Goal: Navigation & Orientation: Find specific page/section

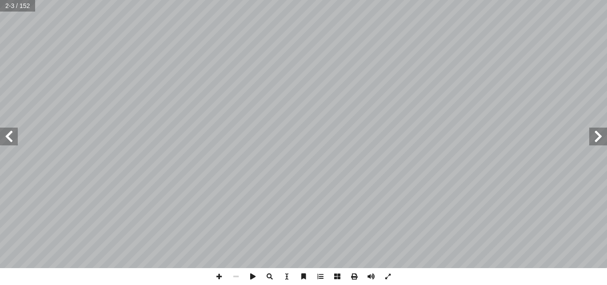
click at [12, 141] on span at bounding box center [9, 137] width 18 height 18
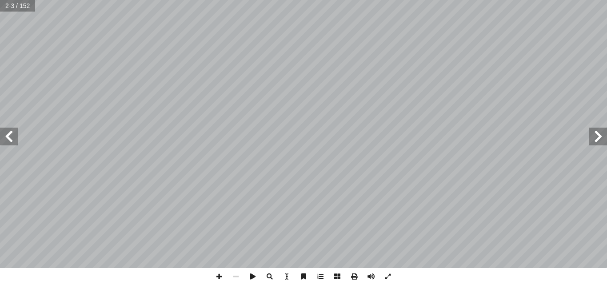
click at [12, 141] on span at bounding box center [9, 137] width 18 height 18
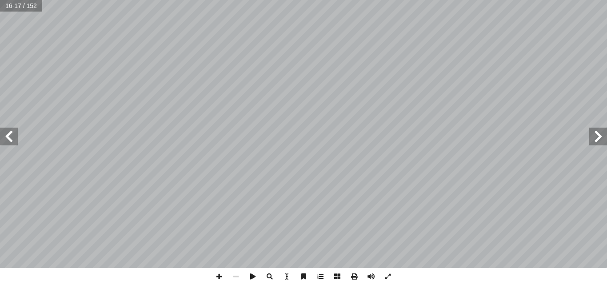
click at [12, 141] on span at bounding box center [9, 137] width 18 height 18
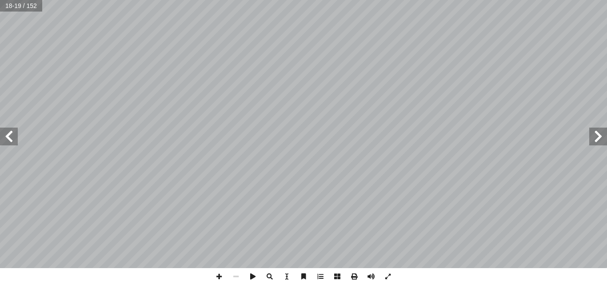
click at [12, 141] on span at bounding box center [9, 137] width 18 height 18
click at [589, 140] on span at bounding box center [598, 137] width 18 height 18
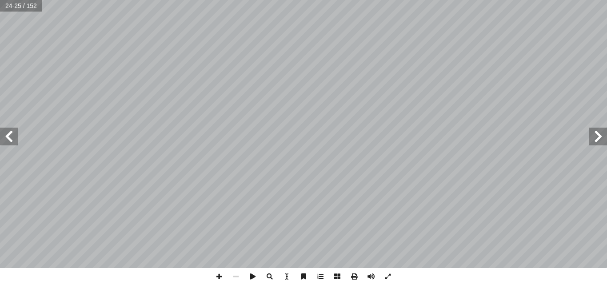
click at [595, 140] on span at bounding box center [598, 137] width 18 height 18
click at [12, 140] on span at bounding box center [9, 137] width 18 height 18
click at [238, 276] on span at bounding box center [235, 276] width 17 height 17
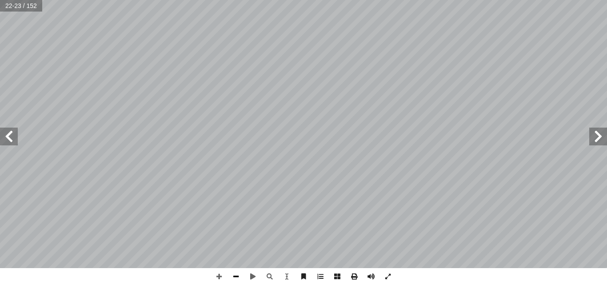
click at [234, 276] on span at bounding box center [235, 276] width 17 height 17
click at [219, 278] on span at bounding box center [219, 276] width 17 height 17
